Goal: Task Accomplishment & Management: Complete application form

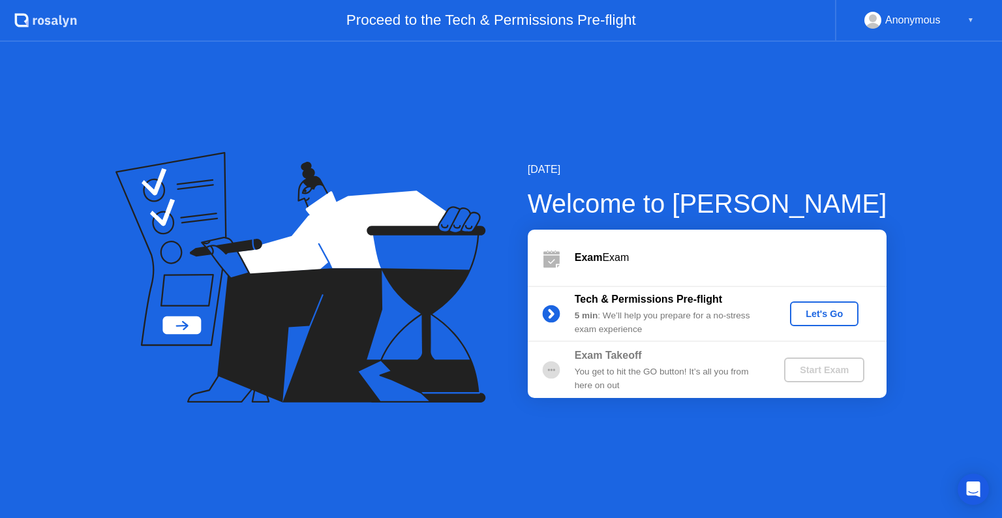
click at [821, 316] on div "Let's Go" at bounding box center [825, 314] width 58 height 10
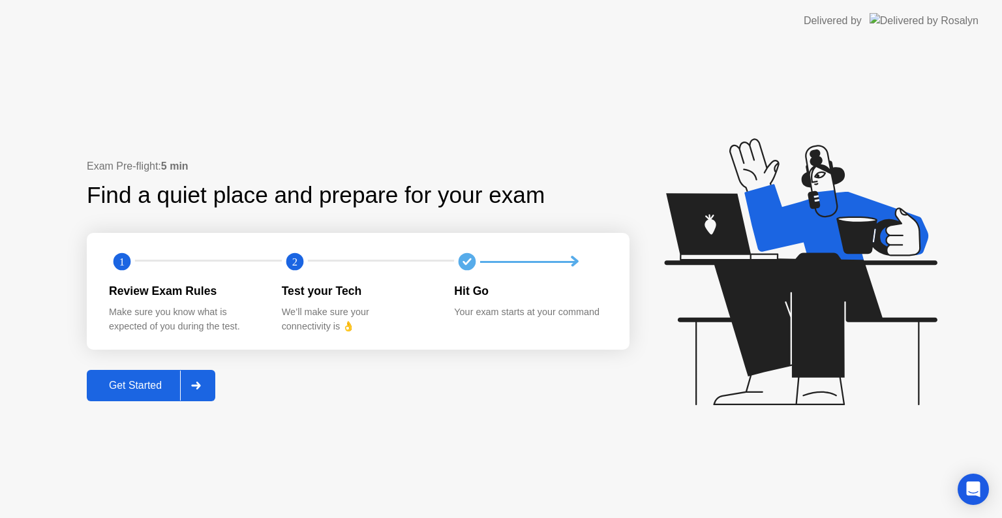
click at [193, 386] on icon at bounding box center [196, 386] width 10 height 8
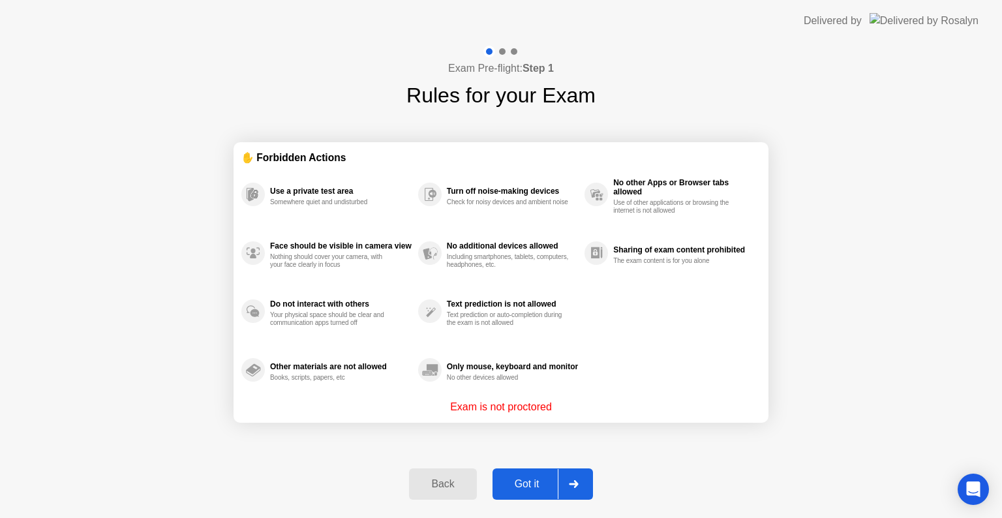
click at [546, 478] on div "Got it" at bounding box center [527, 484] width 61 height 12
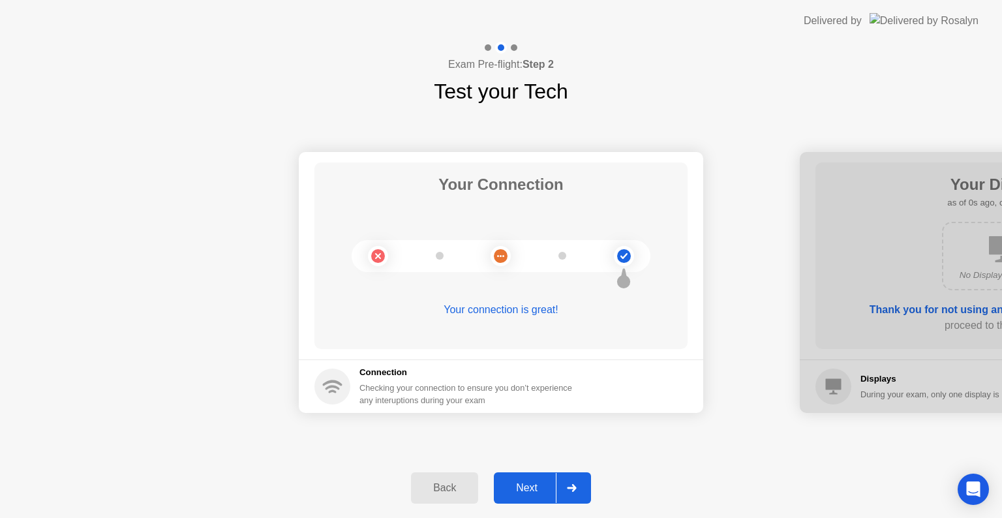
click at [542, 486] on div "Next" at bounding box center [527, 488] width 58 height 12
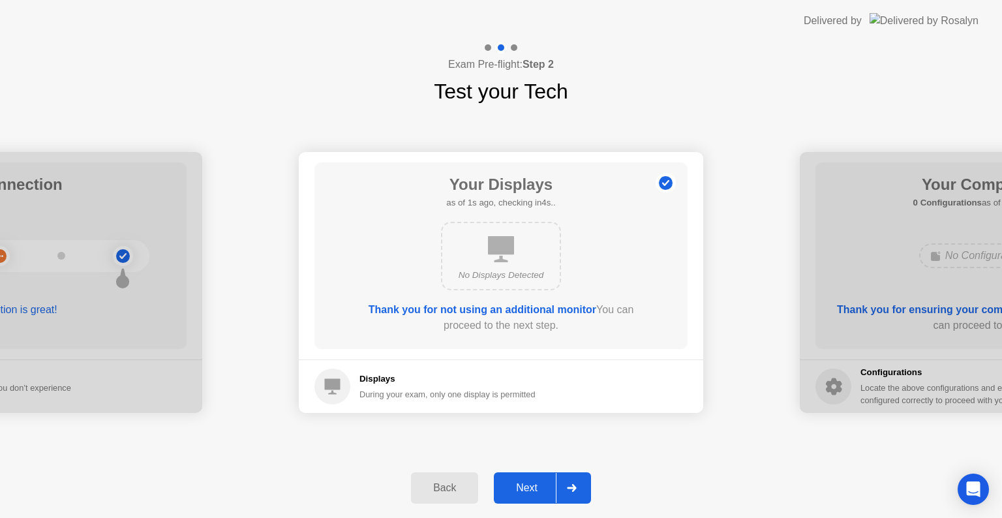
click at [536, 486] on div "Next" at bounding box center [527, 488] width 58 height 12
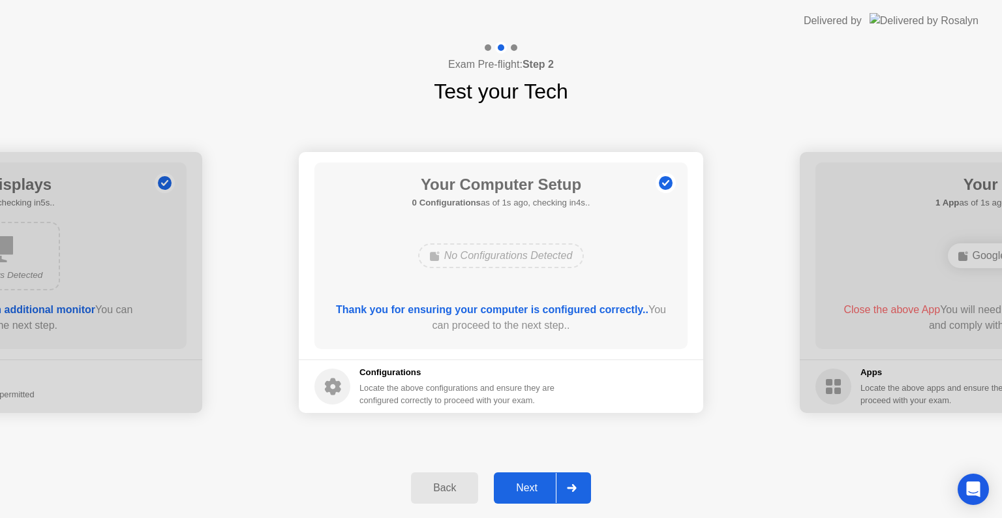
click at [536, 486] on div "Next" at bounding box center [527, 488] width 58 height 12
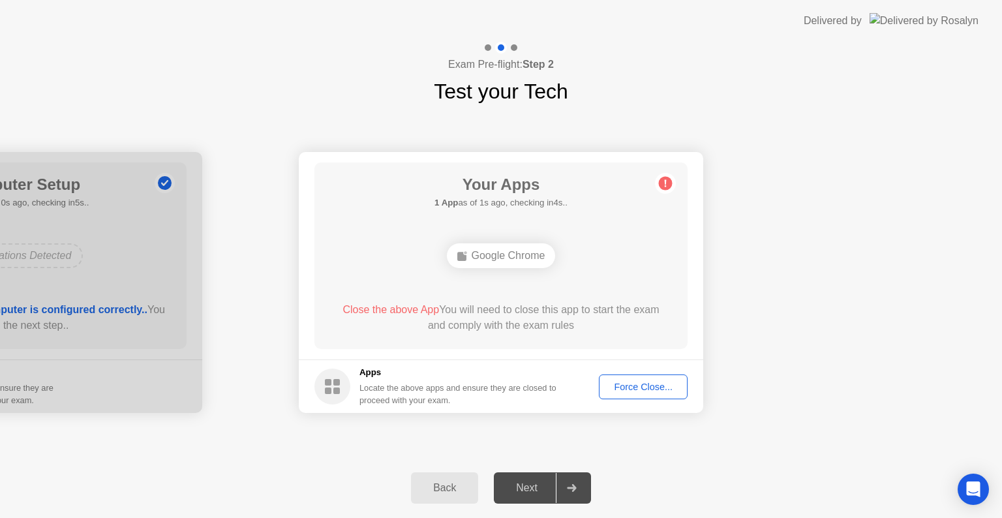
click at [649, 394] on button "Force Close..." at bounding box center [643, 387] width 89 height 25
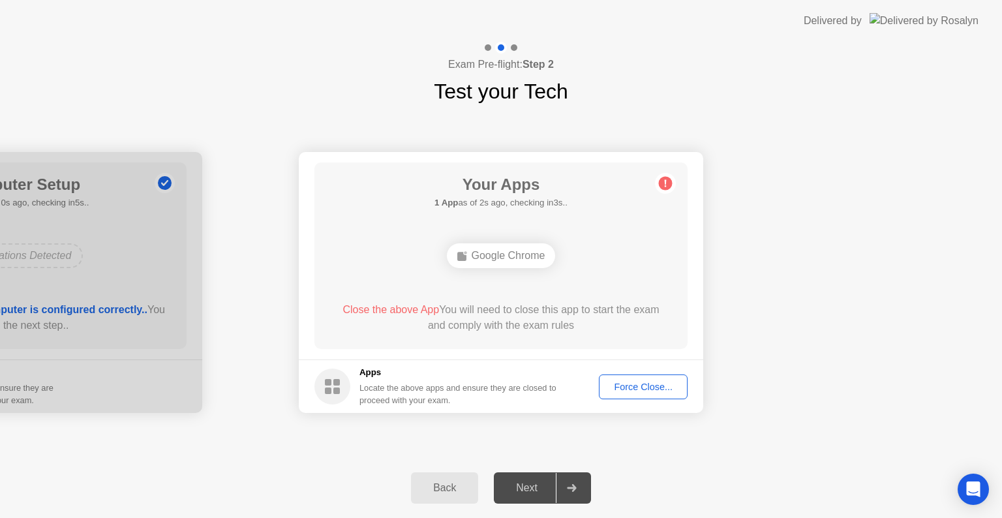
click at [531, 493] on div "Next" at bounding box center [527, 488] width 58 height 12
click at [647, 384] on div "Force Close..." at bounding box center [644, 387] width 80 height 10
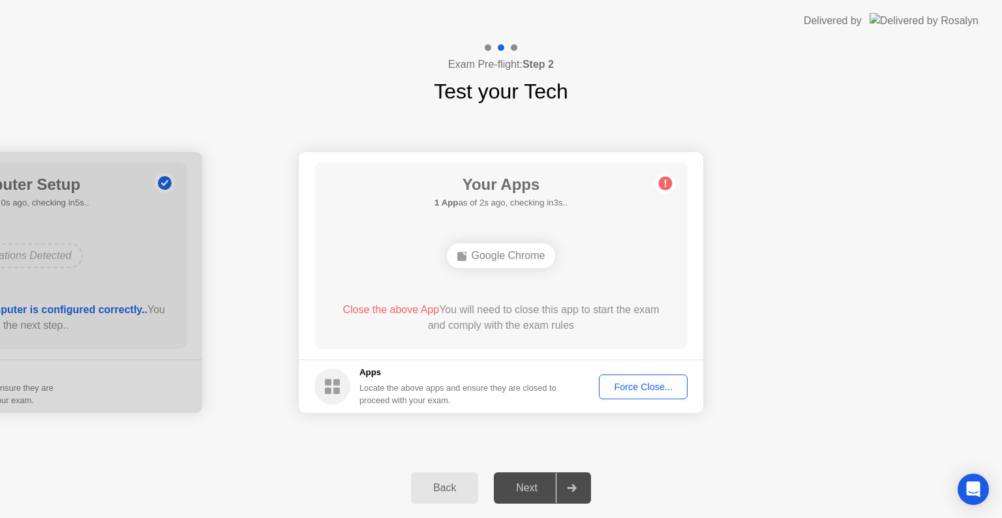
click at [666, 186] on icon at bounding box center [666, 183] width 2 height 7
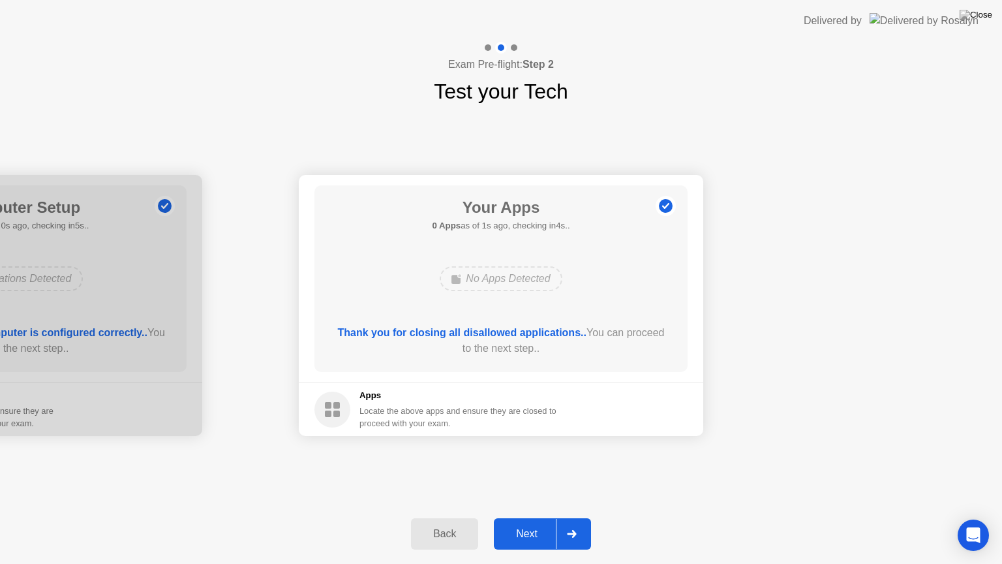
click at [533, 518] on div "Next" at bounding box center [527, 534] width 58 height 12
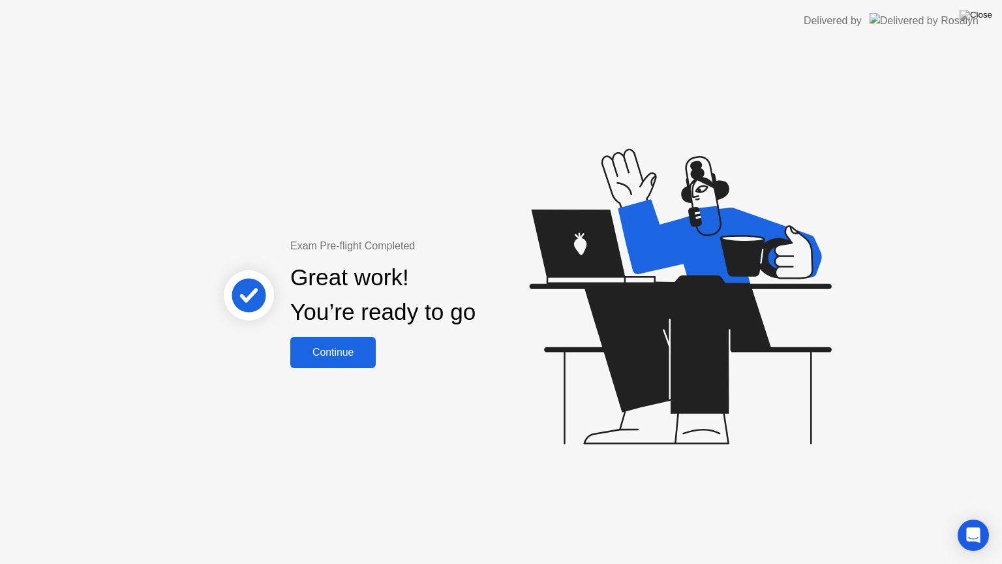
click at [349, 348] on div "Continue" at bounding box center [333, 353] width 78 height 12
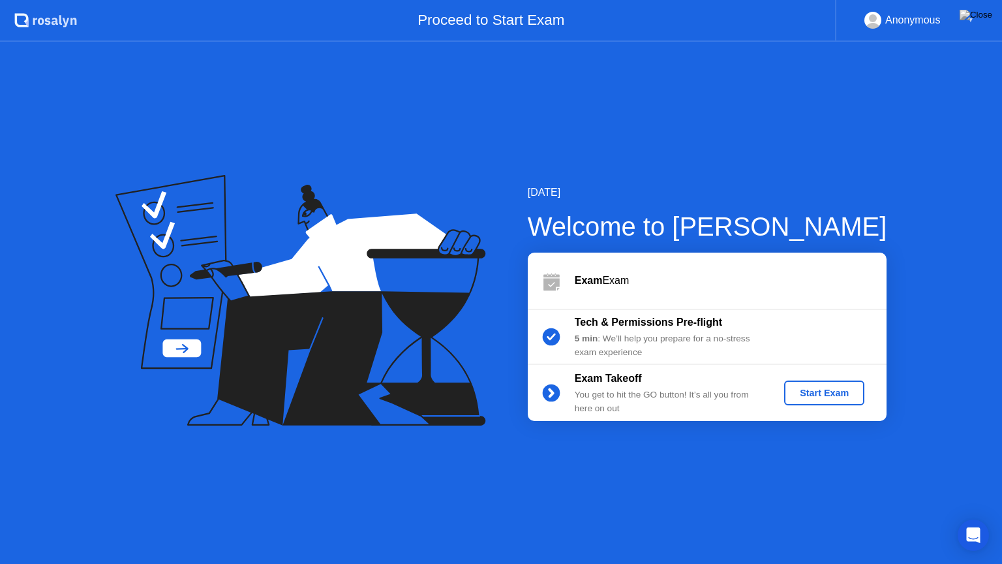
click at [831, 396] on div "Start Exam" at bounding box center [825, 393] width 70 height 10
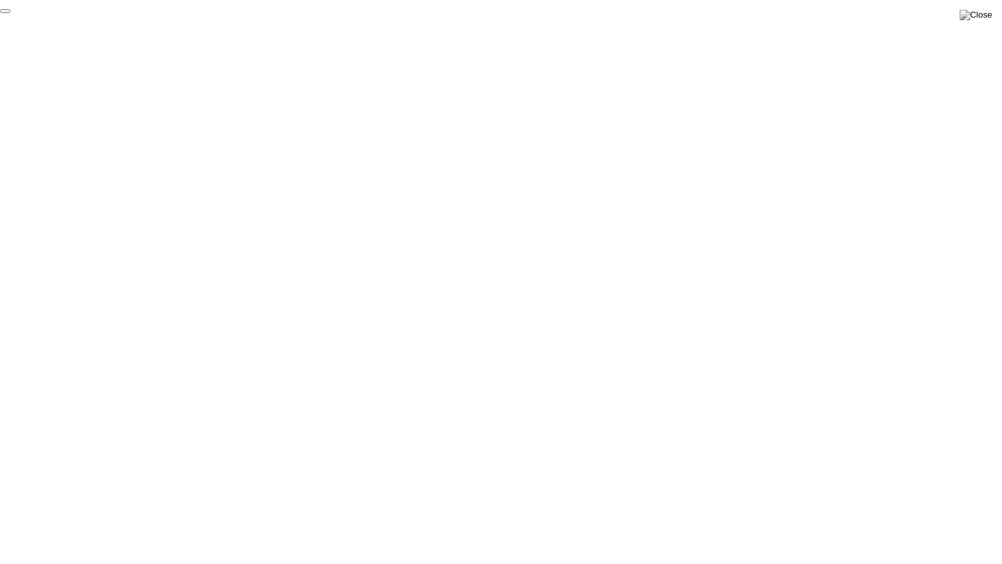
click at [10, 13] on button "End Proctoring Session" at bounding box center [5, 11] width 10 height 4
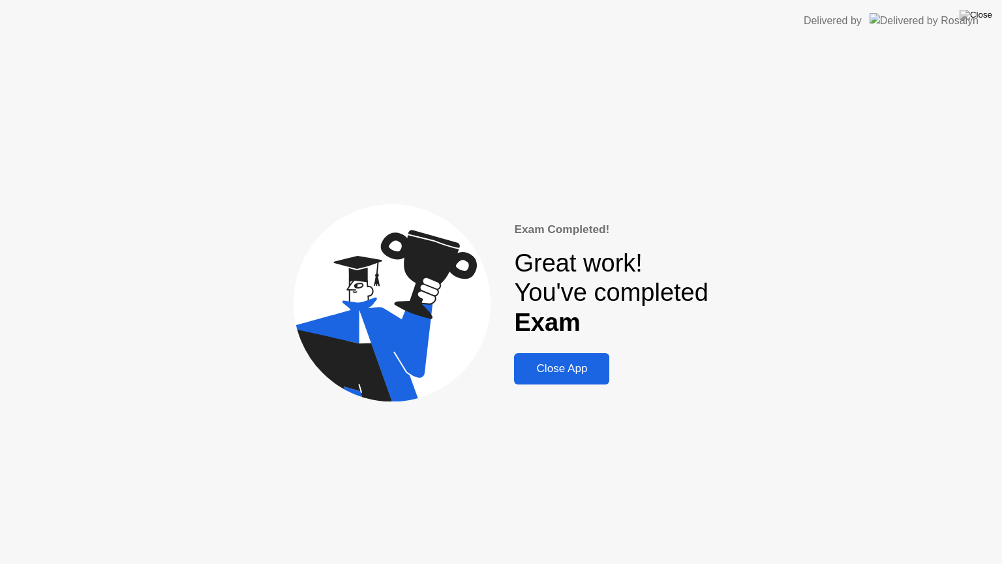
click at [559, 365] on div "Close App" at bounding box center [561, 368] width 87 height 13
